Goal: Task Accomplishment & Management: Use online tool/utility

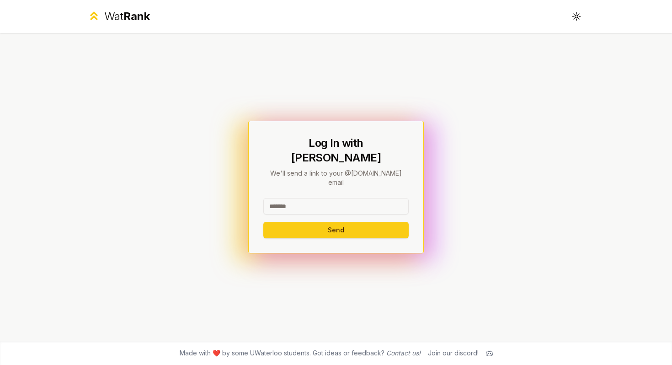
click at [340, 198] on input at bounding box center [335, 206] width 145 height 16
type input "********"
click at [263, 222] on button "Send" at bounding box center [335, 230] width 145 height 16
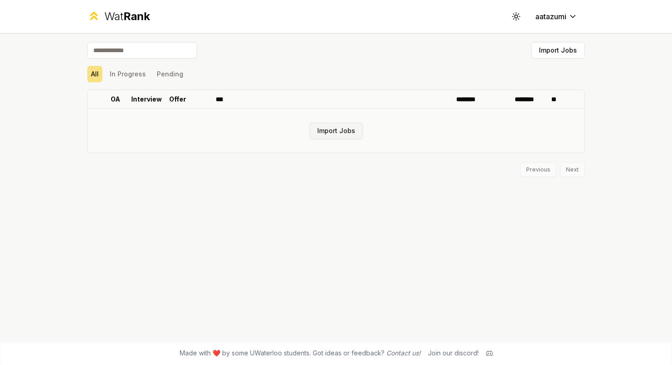
click at [346, 130] on button "Import Jobs" at bounding box center [336, 131] width 53 height 16
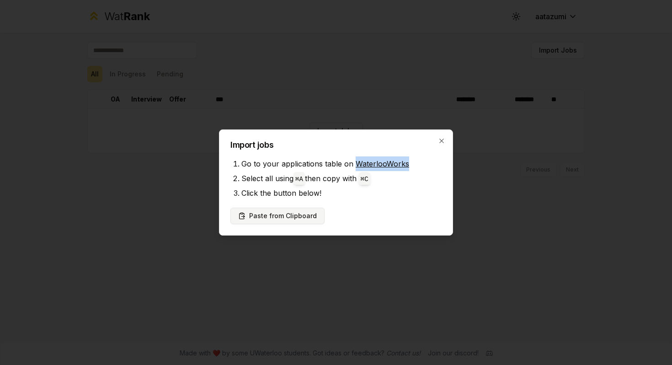
click at [294, 215] on button "Paste from Clipboard" at bounding box center [277, 216] width 94 height 16
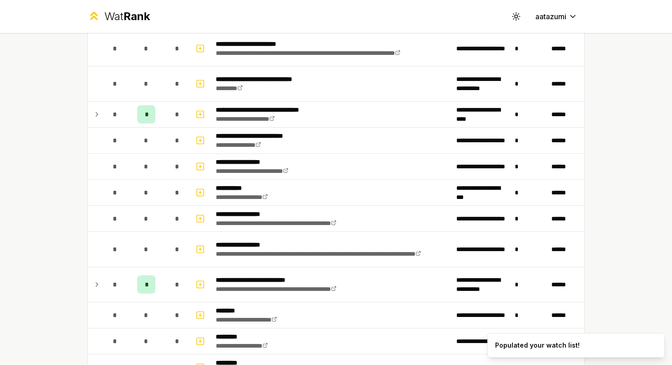
scroll to position [731, 0]
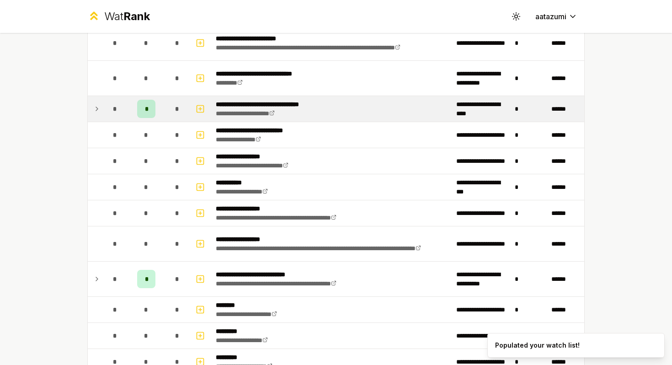
click at [94, 105] on icon at bounding box center [96, 108] width 7 height 11
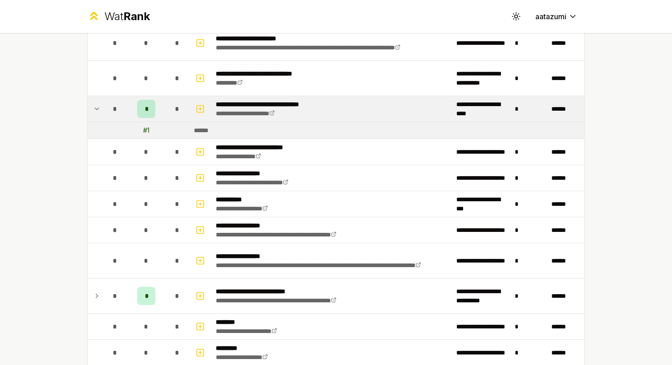
click at [98, 106] on icon at bounding box center [96, 108] width 7 height 11
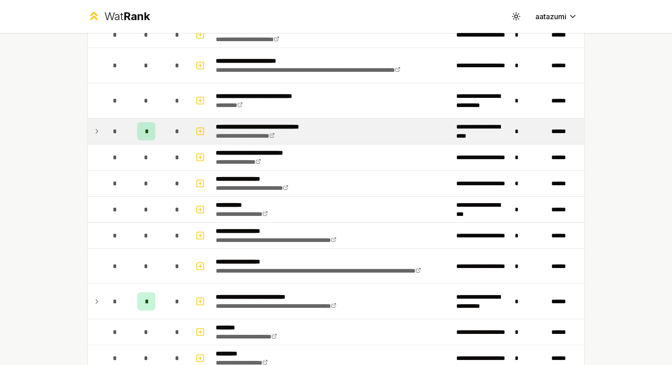
scroll to position [728, 0]
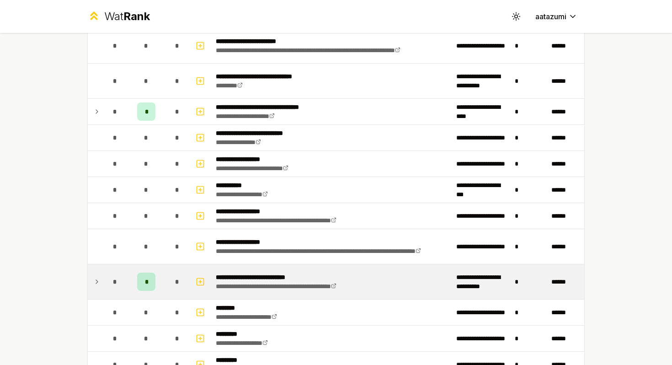
click at [96, 278] on icon at bounding box center [96, 281] width 7 height 11
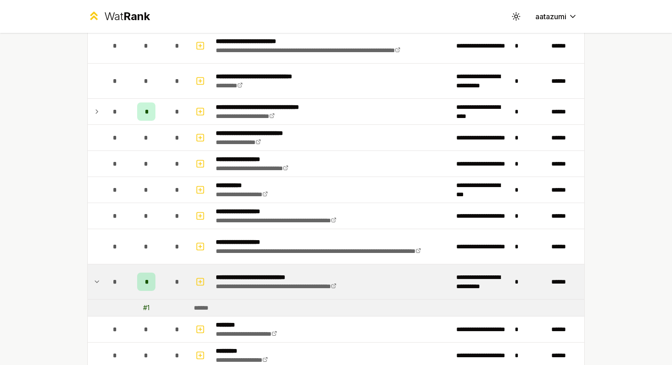
click at [96, 278] on icon at bounding box center [96, 281] width 7 height 11
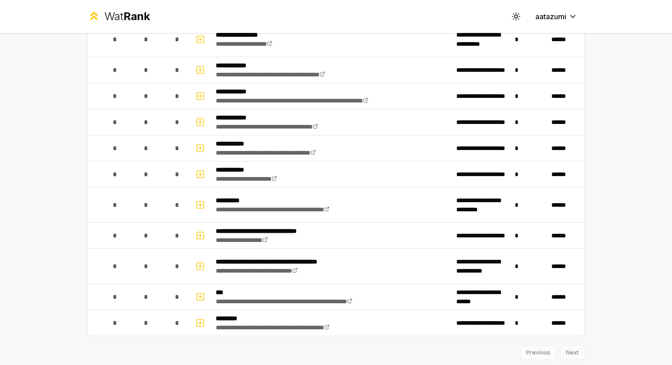
scroll to position [1085, 0]
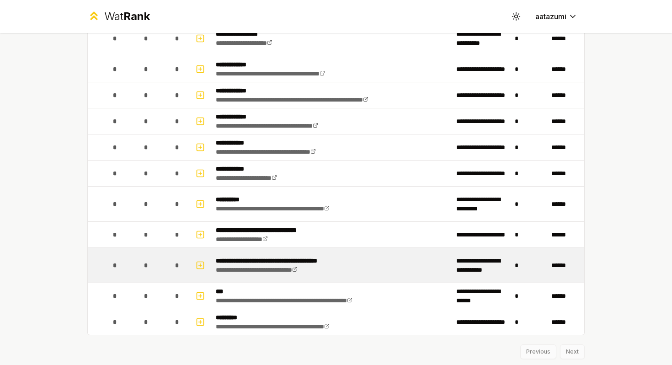
click at [419, 268] on td "**********" at bounding box center [332, 265] width 241 height 35
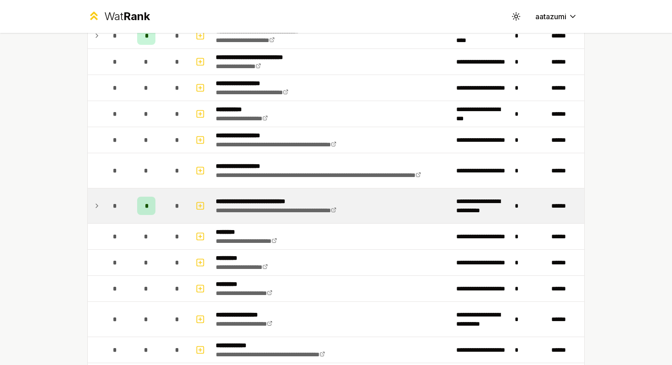
scroll to position [1112, 0]
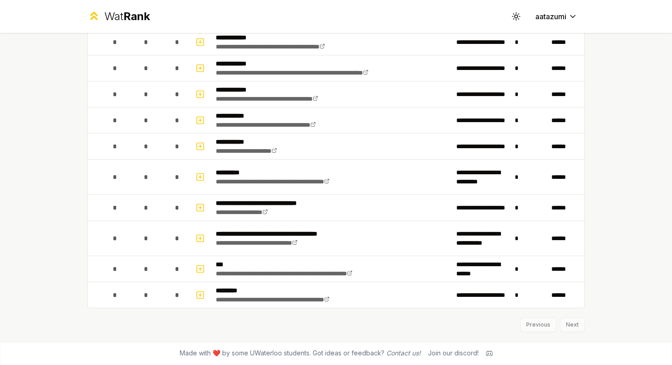
click at [578, 331] on div "Previous Next" at bounding box center [335, 320] width 497 height 24
click at [576, 326] on div "Previous Next" at bounding box center [335, 320] width 497 height 24
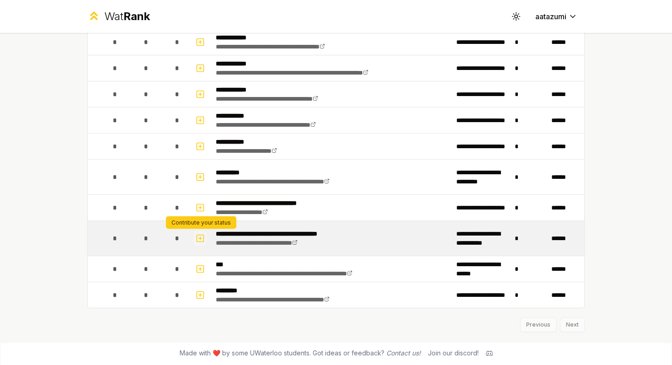
click at [201, 236] on icon "button" at bounding box center [200, 238] width 9 height 11
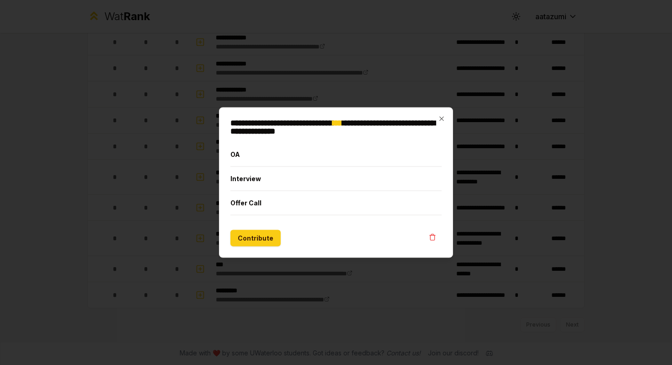
click at [438, 116] on div "**********" at bounding box center [336, 182] width 234 height 150
click at [443, 119] on icon "button" at bounding box center [441, 118] width 7 height 7
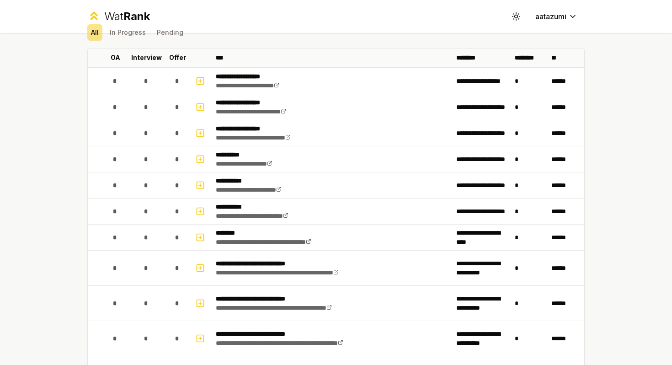
scroll to position [0, 0]
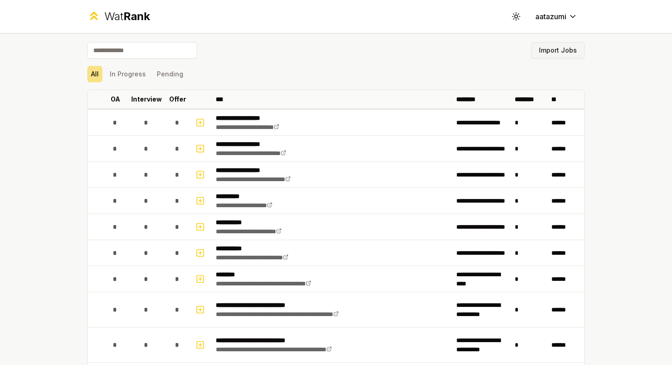
click at [556, 49] on button "Import Jobs" at bounding box center [557, 50] width 53 height 16
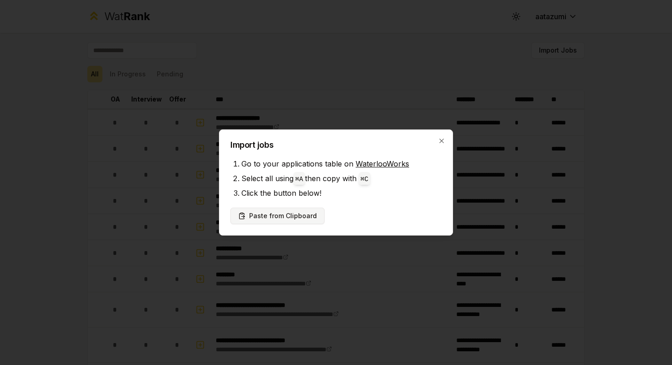
click at [299, 208] on button "Paste from Clipboard" at bounding box center [277, 216] width 94 height 16
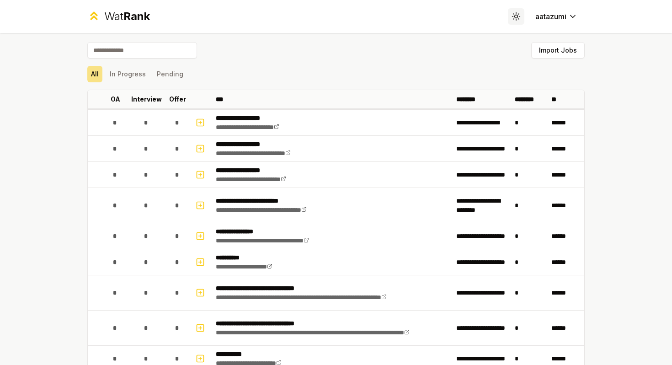
click at [519, 17] on icon at bounding box center [516, 16] width 9 height 9
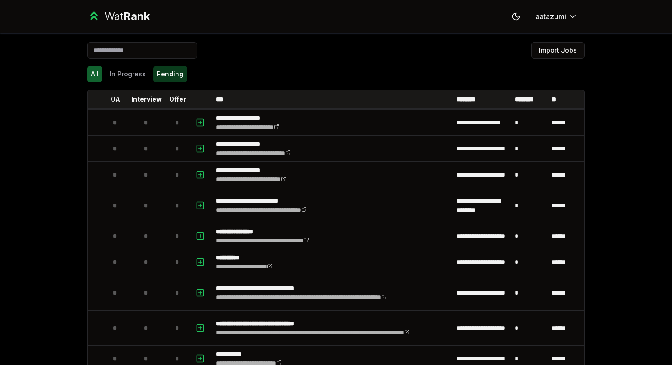
click at [165, 79] on button "Pending" at bounding box center [170, 74] width 34 height 16
click at [134, 76] on button "In Progress" at bounding box center [127, 74] width 43 height 16
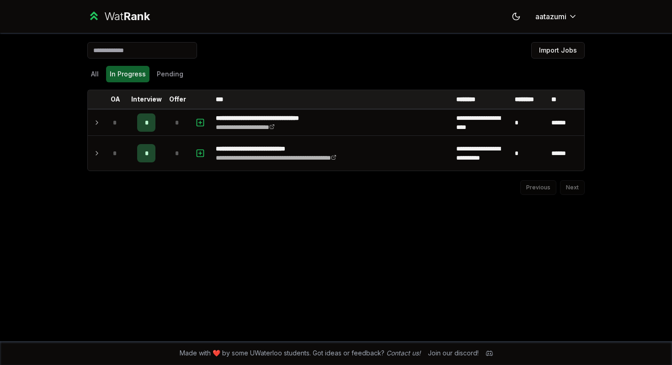
click at [102, 77] on div "All In Progress Pending" at bounding box center [335, 74] width 497 height 16
click at [92, 75] on button "All" at bounding box center [94, 74] width 15 height 16
